Goal: Transaction & Acquisition: Book appointment/travel/reservation

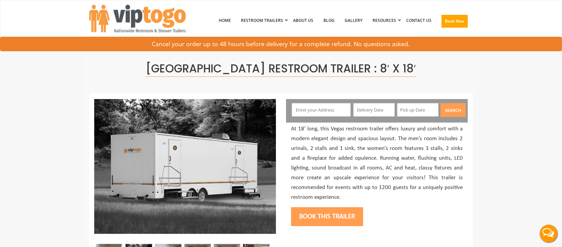
click at [313, 218] on button "Book this trailer" at bounding box center [327, 216] width 72 height 19
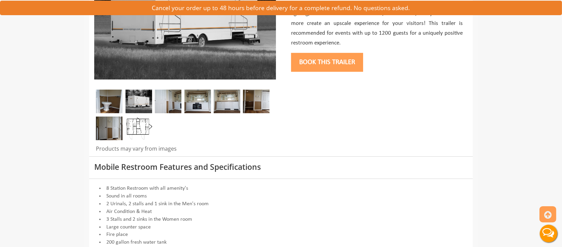
scroll to position [170, 0]
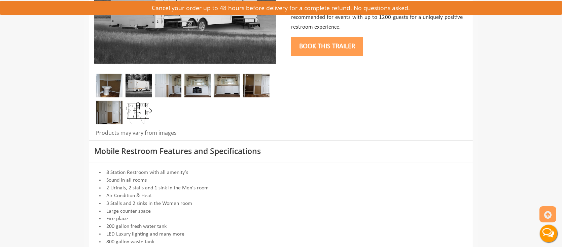
click at [141, 107] on img at bounding box center [138, 113] width 27 height 24
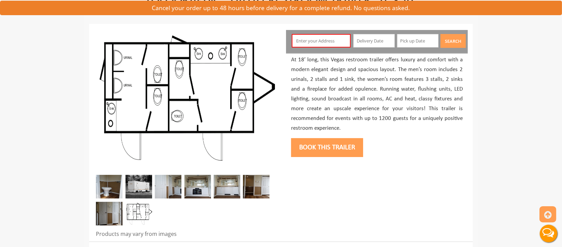
scroll to position [35, 0]
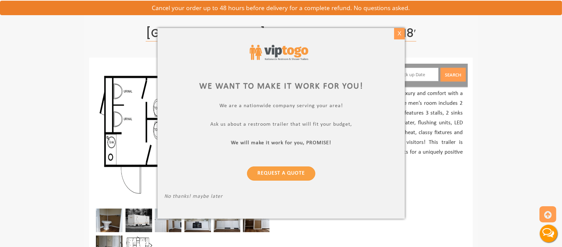
click at [396, 37] on div "X" at bounding box center [399, 33] width 10 height 11
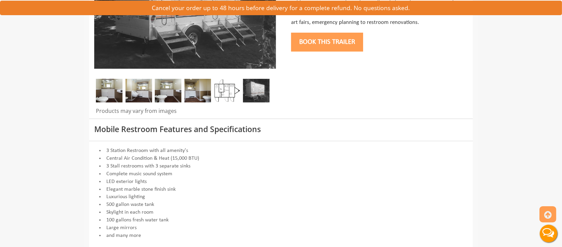
scroll to position [168, 0]
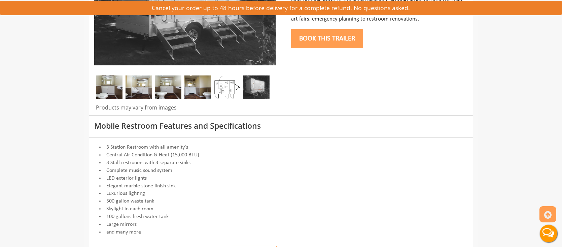
click at [226, 84] on img at bounding box center [227, 87] width 27 height 24
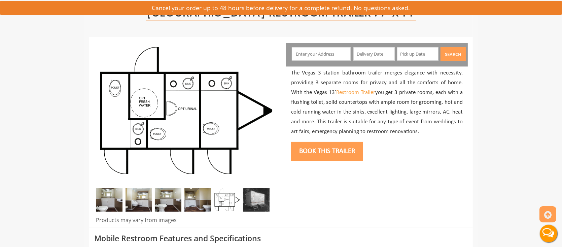
scroll to position [34, 0]
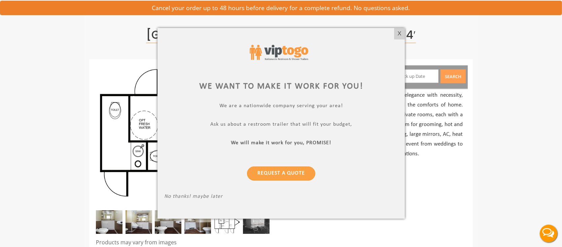
click at [1, 143] on div at bounding box center [281, 123] width 562 height 247
